Goal: Transaction & Acquisition: Purchase product/service

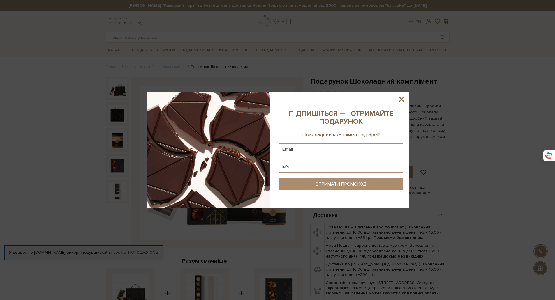
click at [403, 97] on icon at bounding box center [401, 99] width 6 height 6
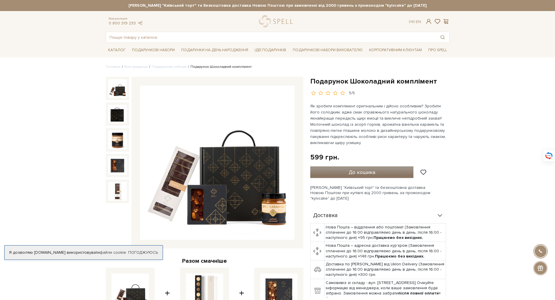
click at [359, 173] on span "До кошика" at bounding box center [362, 172] width 27 height 6
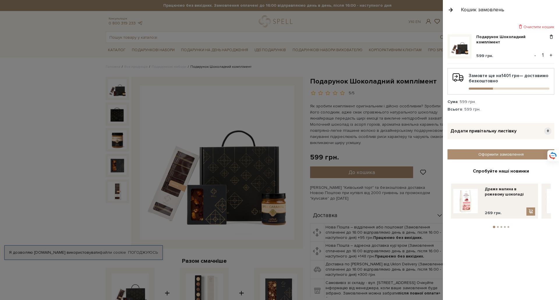
click at [171, 100] on div at bounding box center [279, 150] width 559 height 300
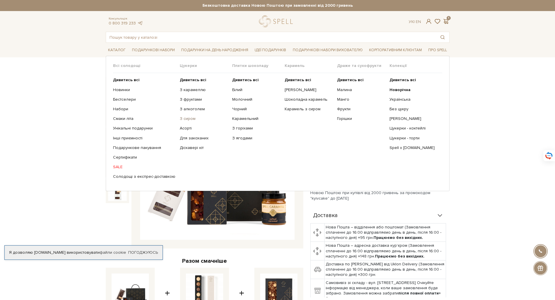
click at [183, 119] on link "З сиром" at bounding box center [204, 118] width 48 height 5
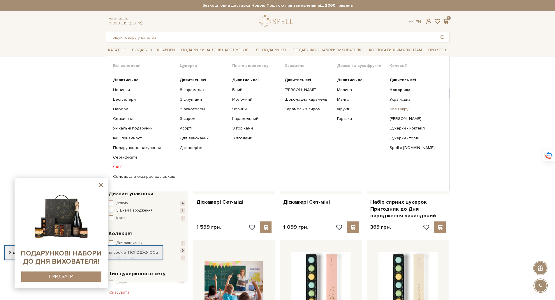
click at [394, 108] on link "Без цукру" at bounding box center [413, 109] width 48 height 5
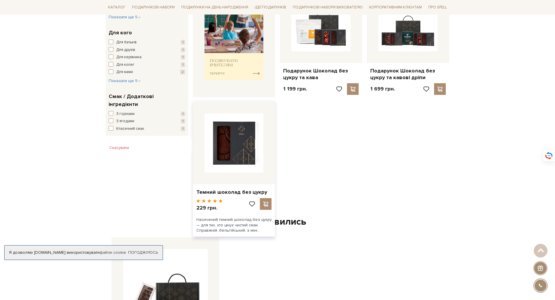
scroll to position [262, 0]
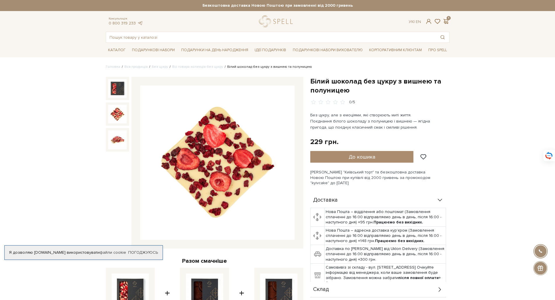
click at [123, 113] on img at bounding box center [117, 114] width 19 height 19
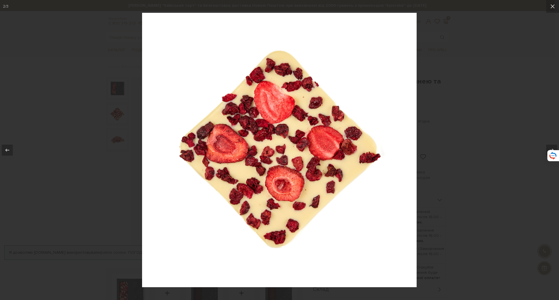
click at [494, 103] on div at bounding box center [279, 150] width 559 height 300
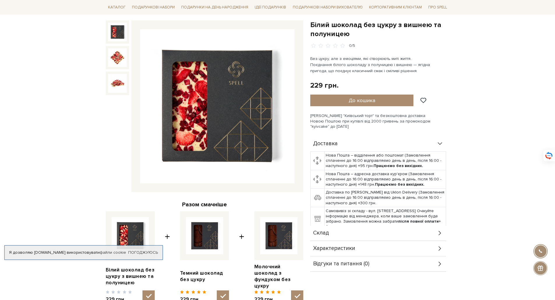
scroll to position [58, 0]
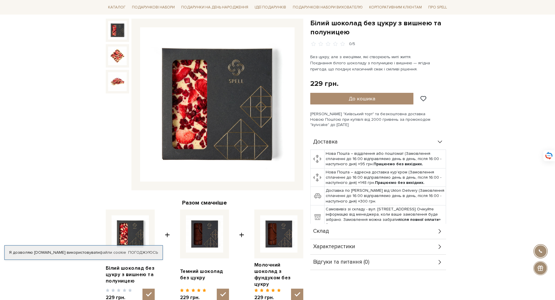
click at [427, 228] on div "Склад" at bounding box center [378, 231] width 136 height 15
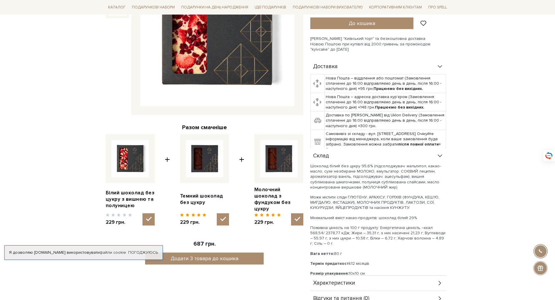
scroll to position [146, 0]
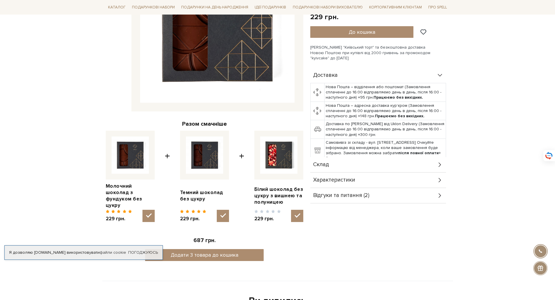
scroll to position [146, 0]
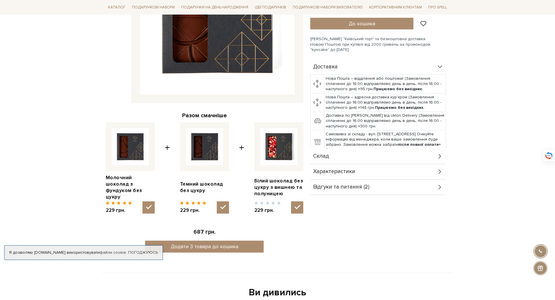
click at [378, 149] on div "Склад" at bounding box center [378, 156] width 136 height 15
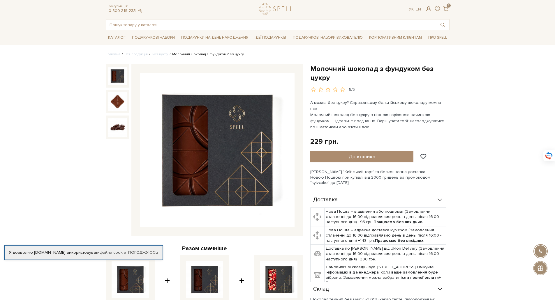
scroll to position [0, 0]
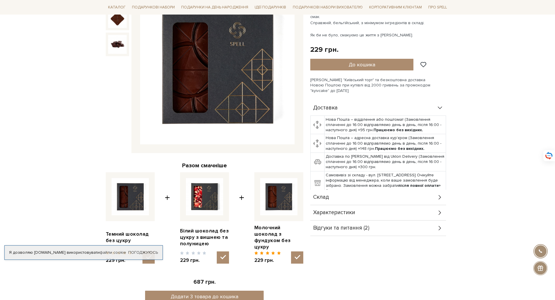
scroll to position [87, 0]
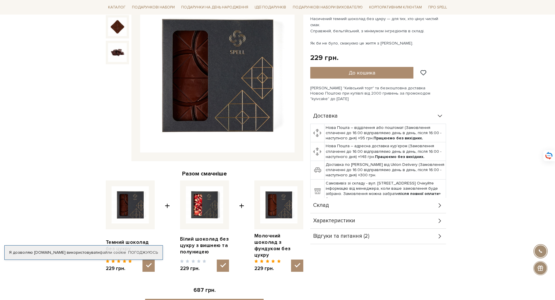
click at [365, 198] on div "Склад" at bounding box center [378, 205] width 136 height 15
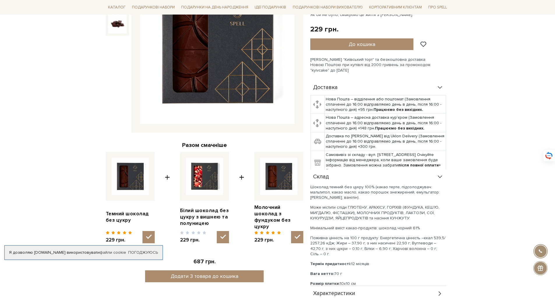
scroll to position [116, 0]
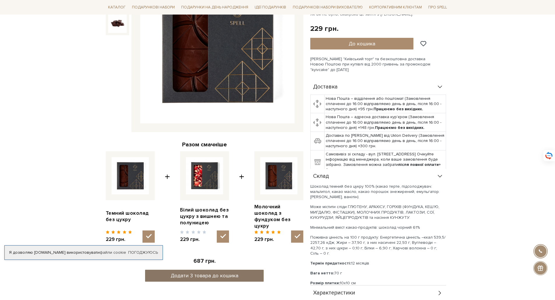
click at [201, 270] on button "Додати 3 товара до кошика" at bounding box center [204, 276] width 119 height 12
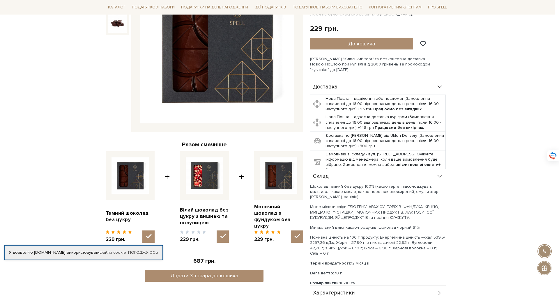
click at [408, 136] on div at bounding box center [279, 150] width 559 height 300
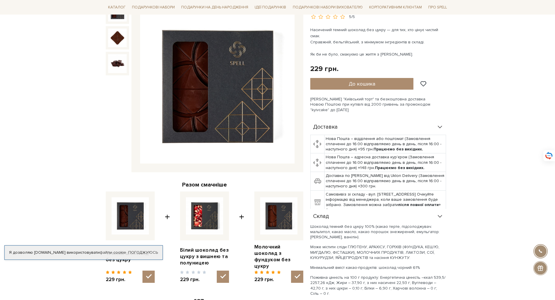
scroll to position [0, 0]
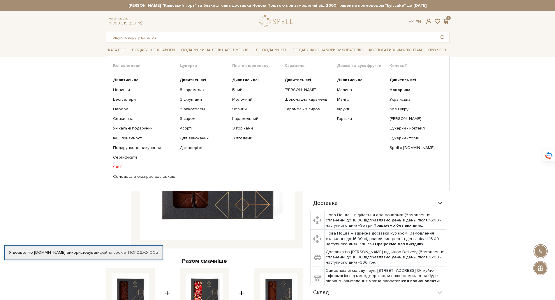
click at [119, 169] on link "SALE" at bounding box center [144, 167] width 62 height 5
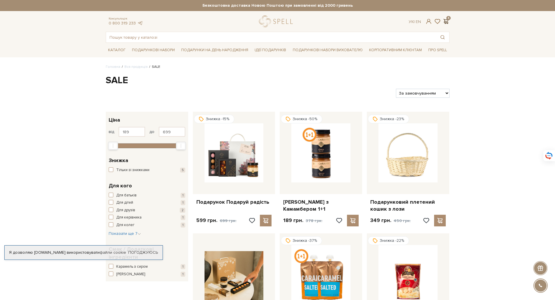
click at [447, 21] on span at bounding box center [445, 21] width 7 height 6
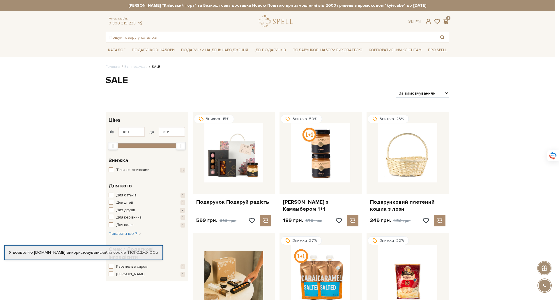
click at [343, 71] on div at bounding box center [279, 150] width 559 height 300
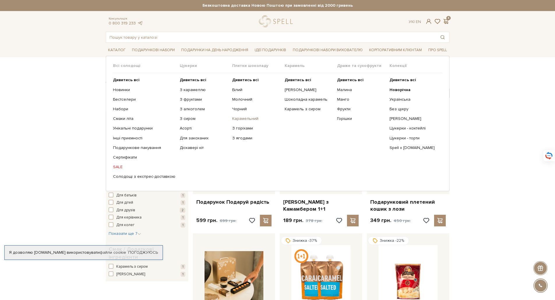
click at [236, 116] on link "Карамельний" at bounding box center [256, 118] width 48 height 5
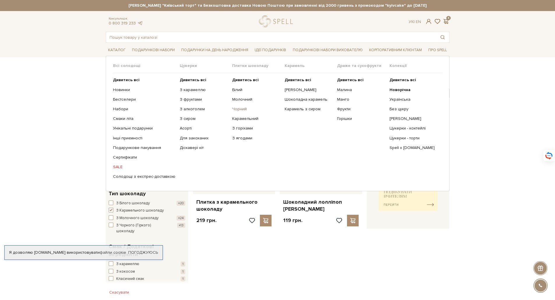
click at [236, 110] on link "Чорний" at bounding box center [256, 109] width 48 height 5
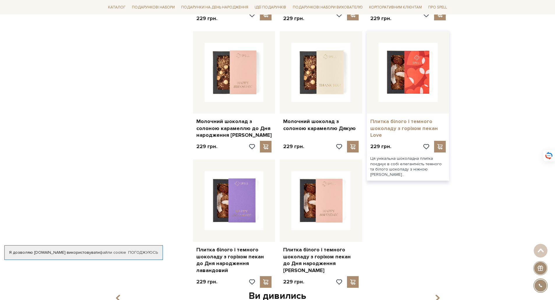
scroll to position [466, 0]
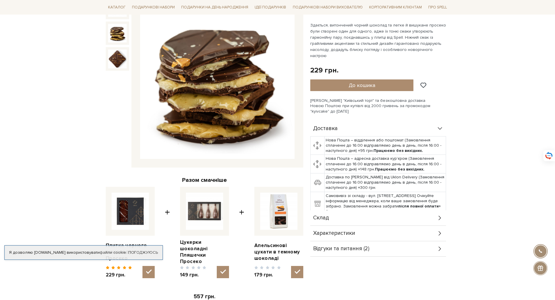
scroll to position [116, 0]
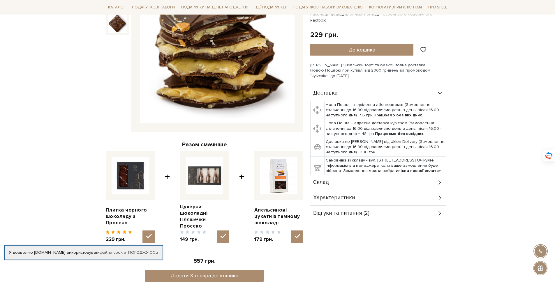
click at [352, 181] on div "Склад" at bounding box center [378, 182] width 136 height 15
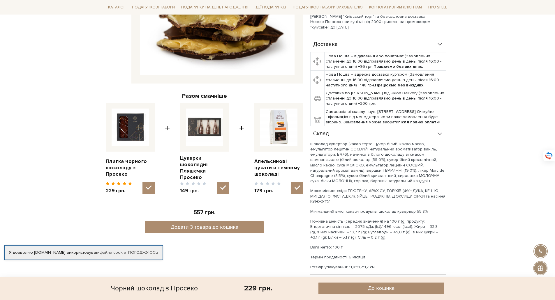
scroll to position [175, 0]
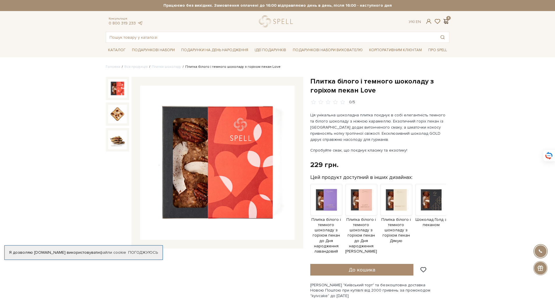
click at [446, 20] on span at bounding box center [445, 21] width 7 height 6
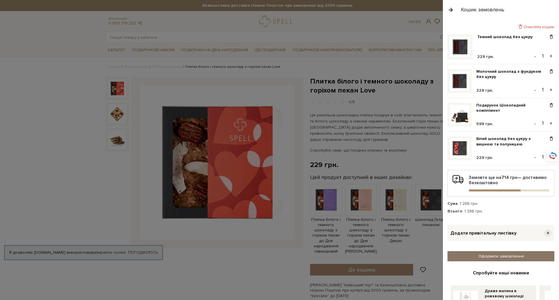
click at [509, 256] on link "Оформити замовлення" at bounding box center [501, 256] width 107 height 10
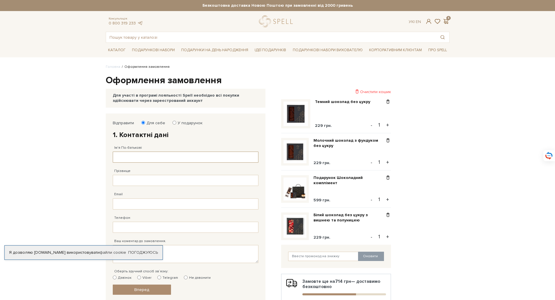
click at [120, 160] on input "Ім'я По-батькові" at bounding box center [186, 157] width 146 height 11
type input "[PERSON_NAME]"
type input "[EMAIL_ADDRESS][DOMAIN_NAME]"
type input "[PHONE_NUMBER]"
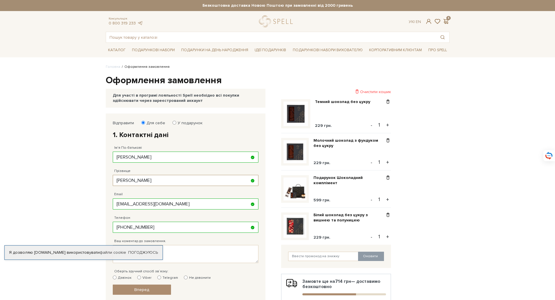
drag, startPoint x: 161, startPoint y: 184, endPoint x: 89, endPoint y: 180, distance: 72.0
click at [89, 180] on body "Подарункові набори SALE Корпоративним клієнтам Доставка і оплата Консультація: …" at bounding box center [277, 246] width 555 height 492
type input "C"
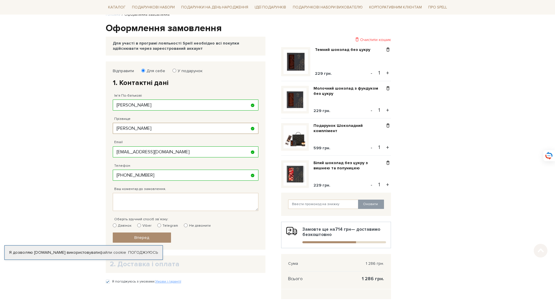
scroll to position [58, 0]
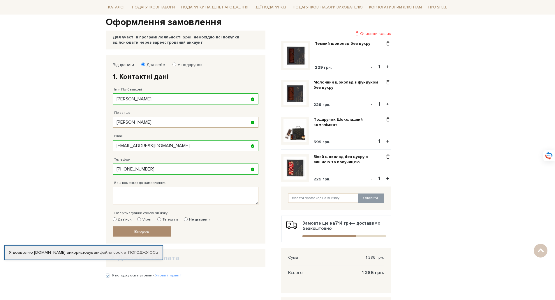
type input "Спіцина"
click at [162, 197] on textarea "Ваш коментар до замовлення." at bounding box center [186, 196] width 146 height 18
click at [184, 218] on input "Не дзвонити" at bounding box center [186, 220] width 4 height 4
radio input "true"
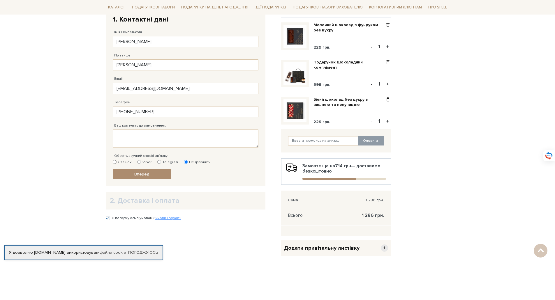
scroll to position [116, 0]
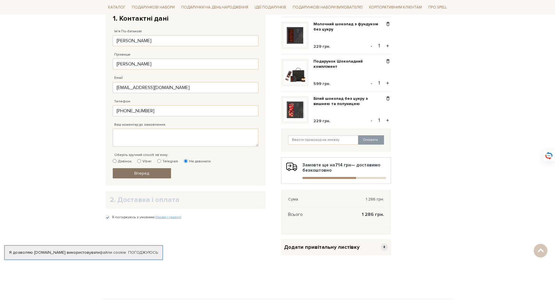
click at [147, 174] on span "Вперед" at bounding box center [141, 173] width 15 height 5
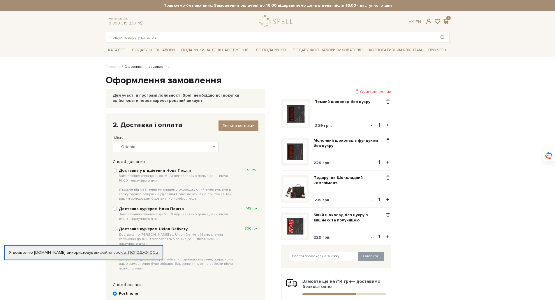
click at [159, 148] on span "--- Оберіть ---" at bounding box center [163, 147] width 95 height 6
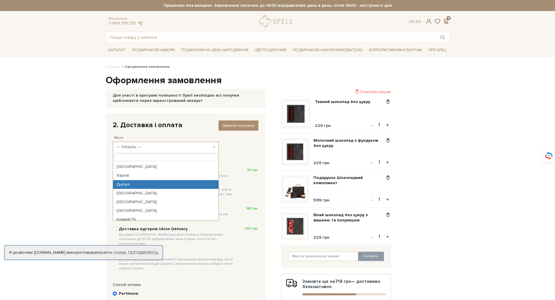
select select "Дніпро"
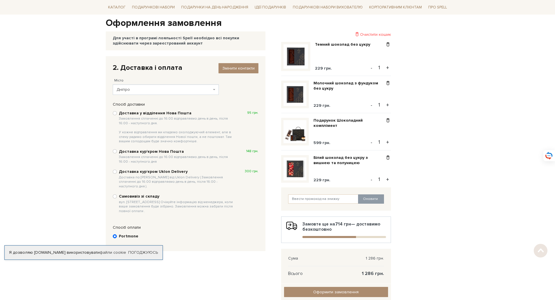
scroll to position [58, 0]
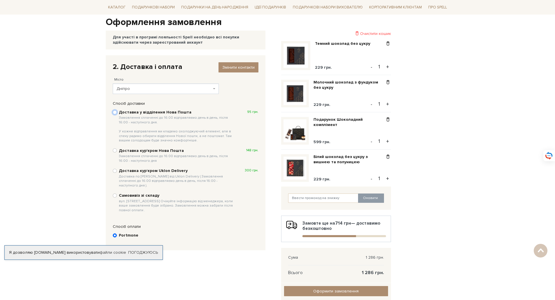
click at [113, 112] on input "Доставка у відділення Нова Пошта Замовлення сплаченні до 16:00 відправляємо ден…" at bounding box center [115, 112] width 4 height 4
radio input "true"
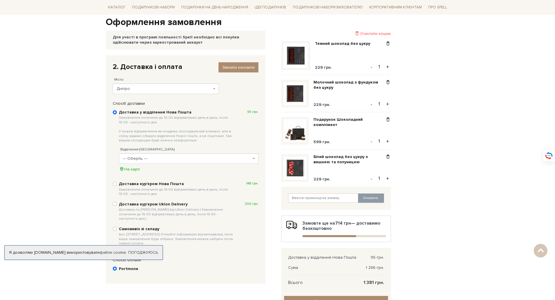
click at [153, 162] on span "--- Оберіть ---" at bounding box center [188, 158] width 139 height 10
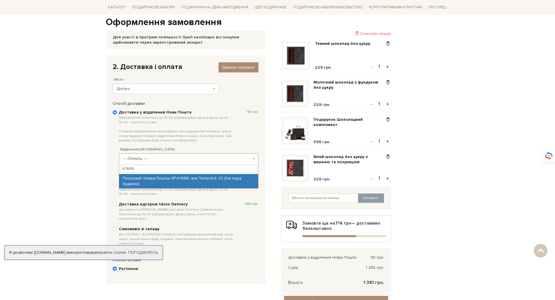
type input "47686"
select select "Поштомат «Нова Пошта» №47686: ж/м Тополя-3, 22 (На торці будинку)"
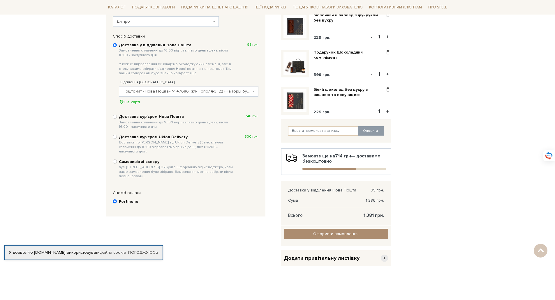
scroll to position [146, 0]
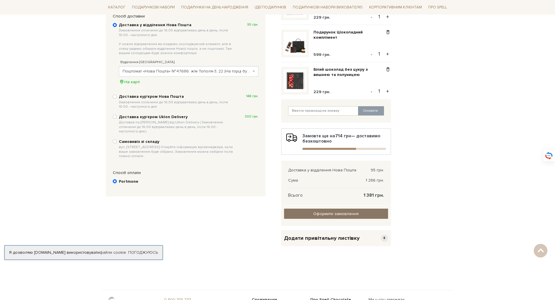
click at [335, 213] on input "Оформити замовлення" at bounding box center [336, 214] width 104 height 10
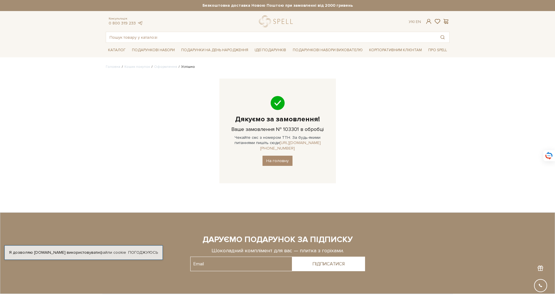
click at [304, 142] on link "[URL][DOMAIN_NAME][PHONE_NUMBER]" at bounding box center [290, 145] width 61 height 10
